Goal: Task Accomplishment & Management: Use online tool/utility

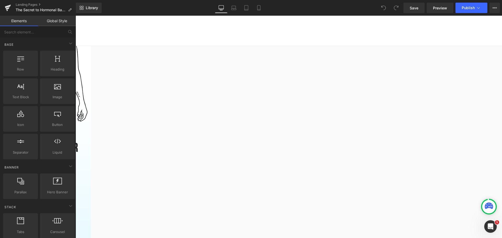
scroll to position [470, 0]
click at [231, 5] on link "Laptop" at bounding box center [233, 8] width 13 height 10
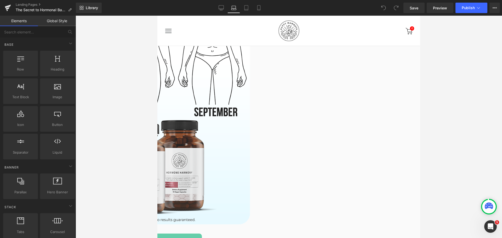
scroll to position [467, 0]
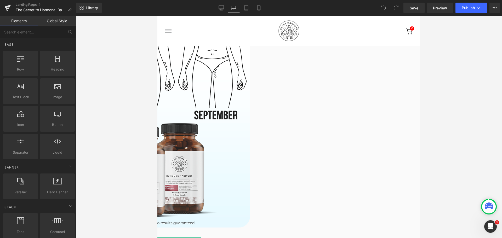
click at [466, 152] on div at bounding box center [289, 127] width 426 height 222
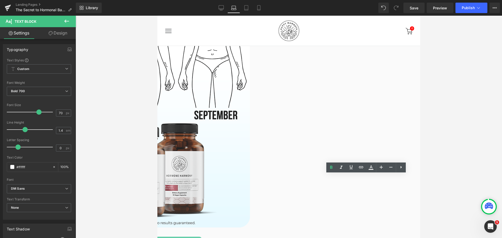
click at [430, 170] on div at bounding box center [289, 127] width 426 height 222
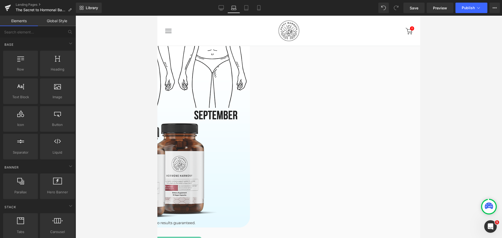
click at [157, 16] on span "Text Block" at bounding box center [157, 16] width 0 height 0
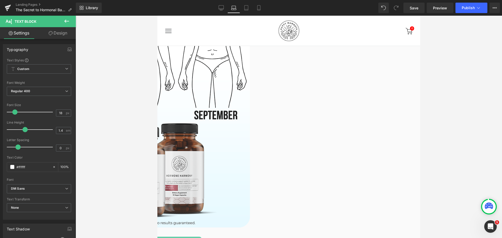
click at [60, 36] on link "Design" at bounding box center [58, 33] width 38 height 12
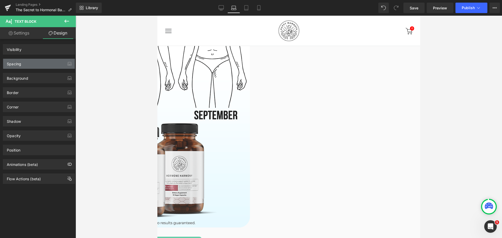
click at [33, 67] on div "Spacing" at bounding box center [39, 64] width 72 height 10
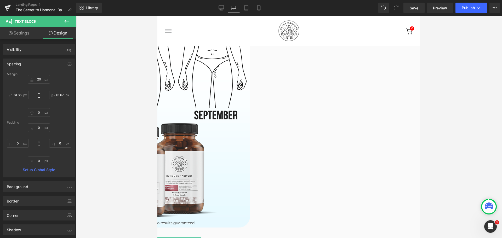
type input "20"
type input "61.6719"
type input "0"
type input "61.6562"
type input "0"
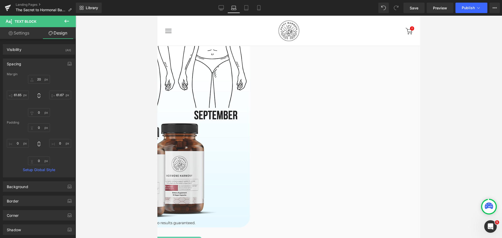
type input "0"
click at [40, 80] on input "20" at bounding box center [39, 79] width 22 height 9
type input "15"
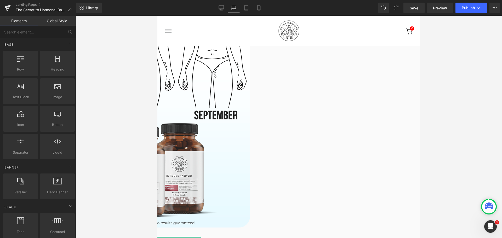
click at [476, 80] on div at bounding box center [289, 127] width 426 height 222
click at [423, 7] on link "Save" at bounding box center [413, 8] width 21 height 10
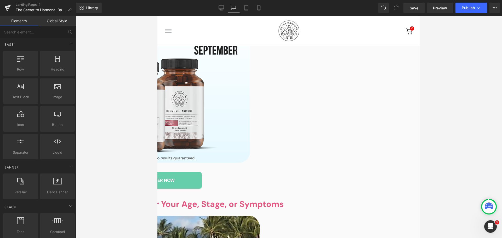
scroll to position [549, 0]
